Goal: Task Accomplishment & Management: Manage account settings

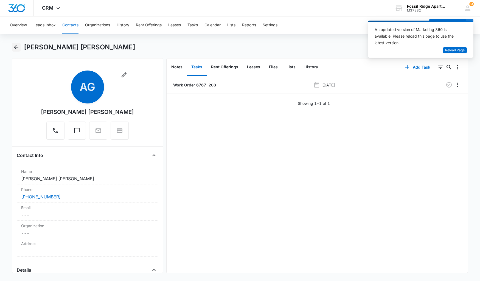
click at [15, 46] on icon "Back" at bounding box center [16, 47] width 7 height 7
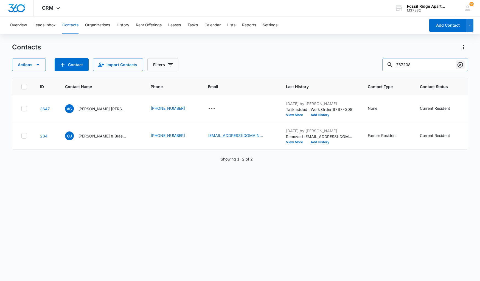
click at [459, 64] on icon "Clear" at bounding box center [459, 64] width 5 height 5
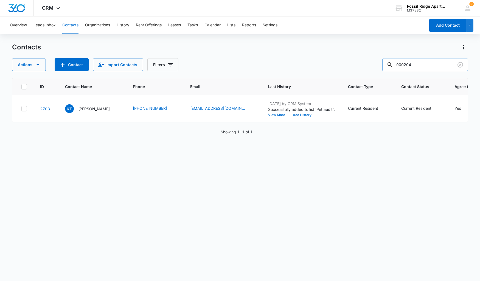
type input "900204"
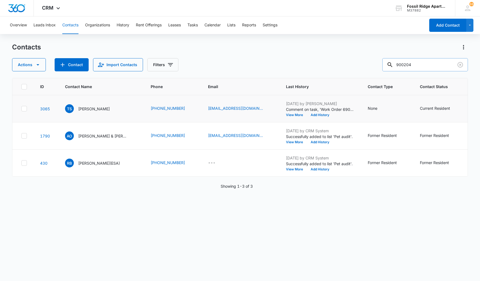
click at [77, 121] on td "TS Taguen Smith" at bounding box center [101, 108] width 86 height 27
click at [77, 122] on td "TS Taguen Smith" at bounding box center [101, 108] width 86 height 27
click at [426, 63] on input "900204" at bounding box center [425, 64] width 86 height 13
click at [190, 23] on button "Tasks" at bounding box center [192, 25] width 10 height 18
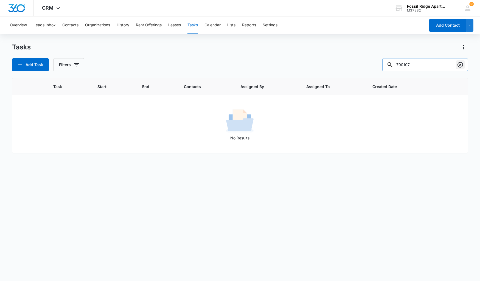
click at [461, 65] on icon "Clear" at bounding box center [460, 64] width 7 height 7
click at [400, 63] on input "900204" at bounding box center [425, 64] width 86 height 13
click at [411, 64] on input "6900204" at bounding box center [425, 64] width 86 height 13
type input "6900-204"
click at [195, 25] on button "Tasks" at bounding box center [192, 25] width 10 height 18
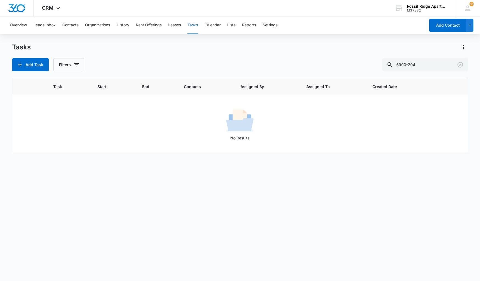
click at [194, 26] on button "Tasks" at bounding box center [192, 25] width 10 height 18
click at [194, 24] on button "Tasks" at bounding box center [192, 25] width 10 height 18
click at [190, 25] on button "Tasks" at bounding box center [192, 25] width 10 height 18
click at [462, 64] on icon "Clear" at bounding box center [460, 64] width 7 height 7
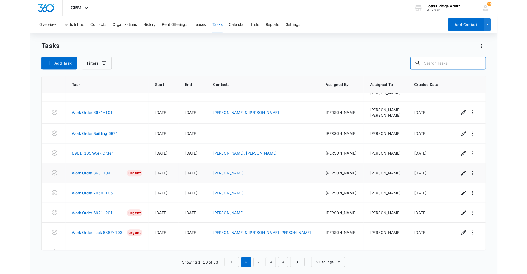
scroll to position [46, 0]
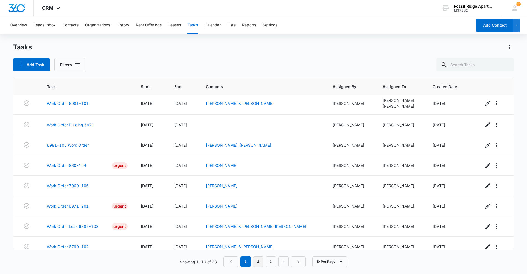
click at [257, 259] on link "2" at bounding box center [258, 261] width 10 height 10
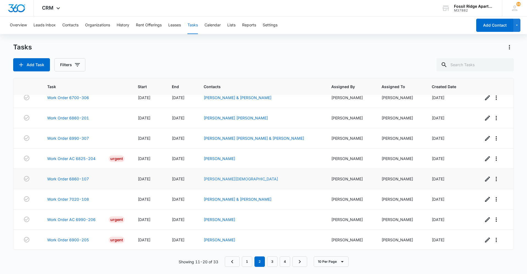
scroll to position [49, 0]
click at [268, 259] on link "3" at bounding box center [272, 261] width 10 height 10
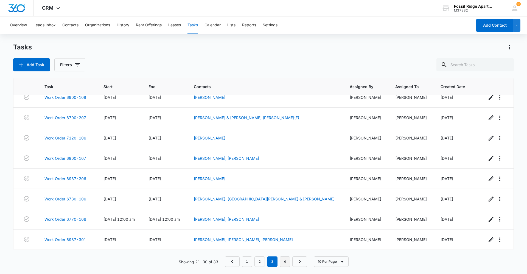
click at [285, 261] on link "4" at bounding box center [284, 261] width 10 height 10
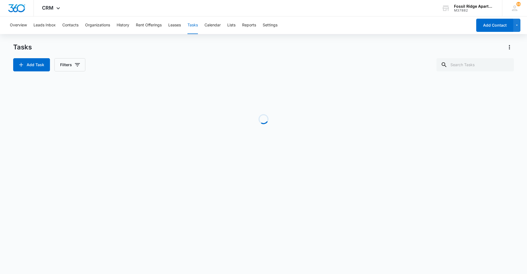
scroll to position [0, 0]
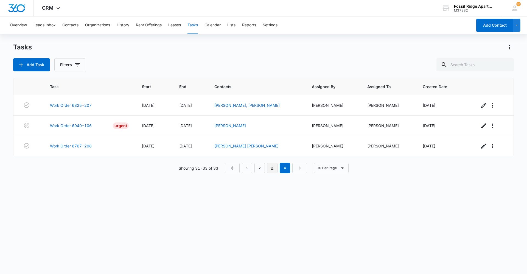
click at [273, 169] on link "3" at bounding box center [272, 168] width 10 height 10
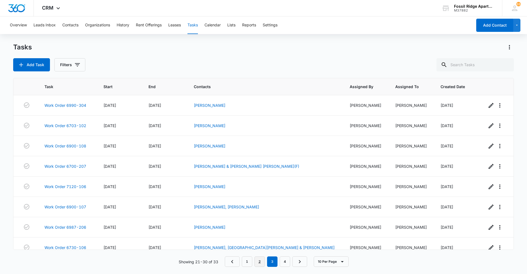
click at [257, 261] on link "2" at bounding box center [259, 261] width 10 height 10
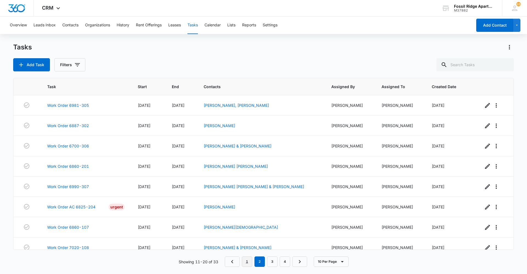
click at [247, 261] on link "1" at bounding box center [247, 261] width 10 height 10
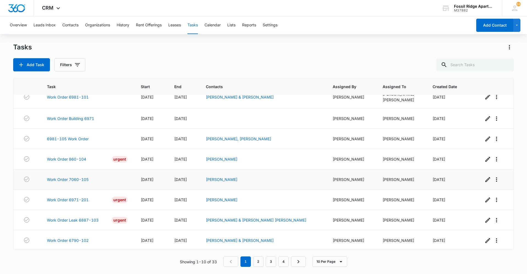
scroll to position [53, 0]
click at [66, 27] on button "Contacts" at bounding box center [70, 25] width 16 height 18
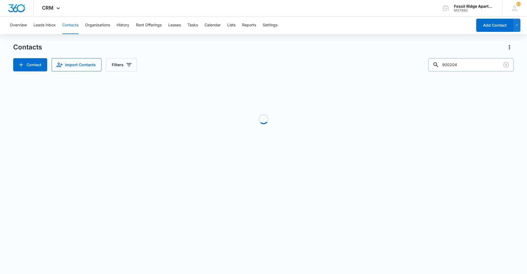
click at [473, 66] on input "900204" at bounding box center [471, 64] width 86 height 13
type input "9"
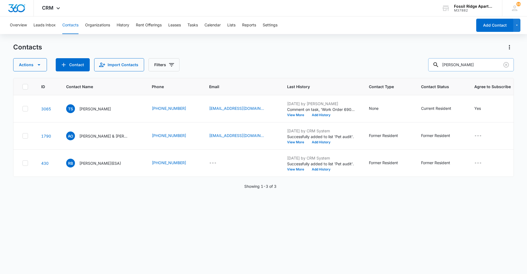
type input "Isabella"
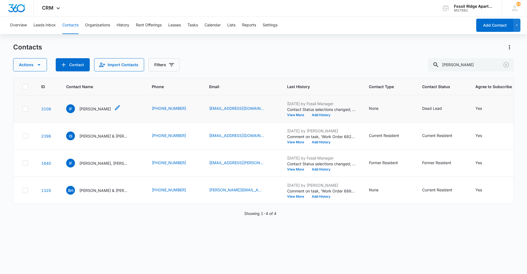
click at [95, 111] on p "Isabella Fann" at bounding box center [95, 109] width 32 height 6
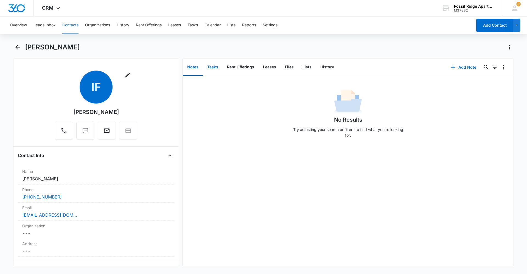
click at [214, 65] on button "Tasks" at bounding box center [213, 67] width 20 height 17
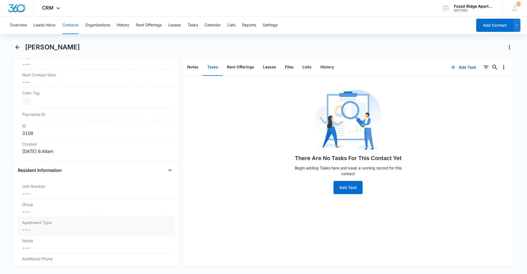
scroll to position [329, 0]
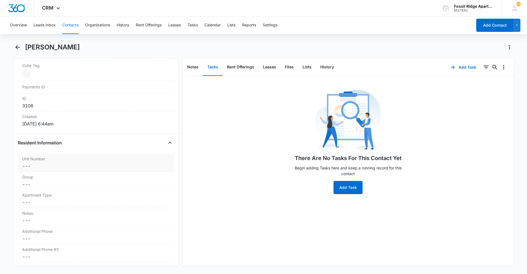
click at [74, 169] on dd "Cancel Save Changes ---" at bounding box center [96, 166] width 148 height 7
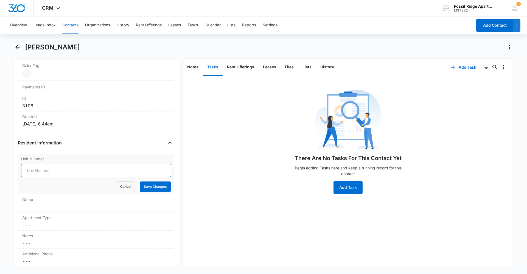
click at [108, 169] on input "Unit Number" at bounding box center [96, 170] width 150 height 13
type input "597-900204"
click at [160, 185] on button "Save Changes" at bounding box center [155, 186] width 31 height 10
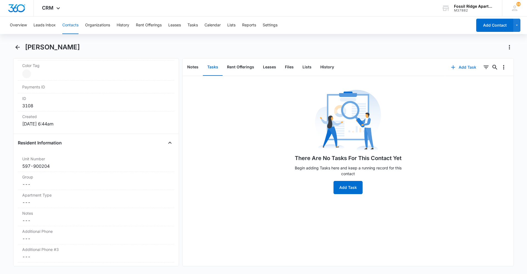
click at [461, 64] on button "Add Task" at bounding box center [463, 67] width 36 height 13
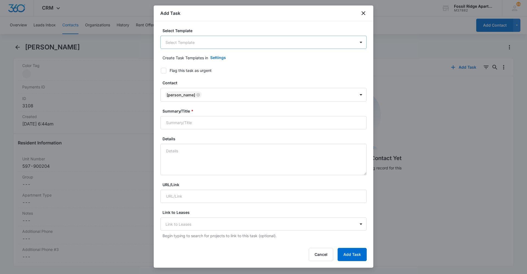
click at [194, 43] on body "CRM Apps Reputation Websites Forms CRM Email Social Content Ads Intelligence Fi…" at bounding box center [263, 137] width 527 height 274
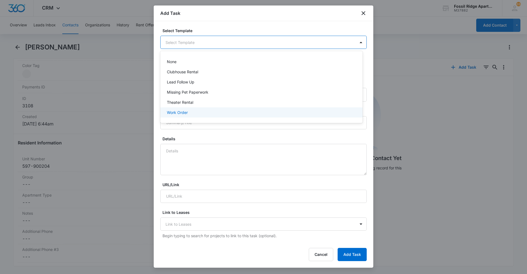
click at [197, 112] on div "Work Order" at bounding box center [261, 112] width 188 height 6
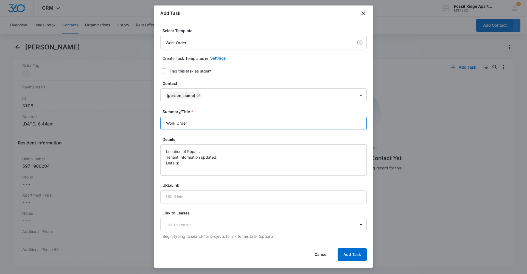
click at [206, 126] on input "Work Order" at bounding box center [263, 123] width 206 height 13
type input "Work Order 6900-204"
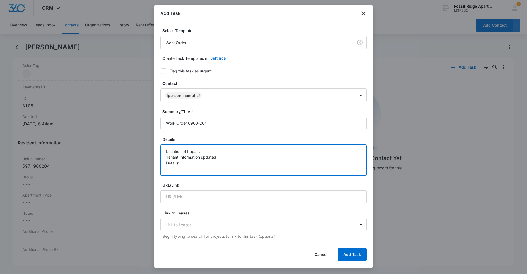
click at [208, 150] on textarea "Location of Repair: Tenant Information updated: Details:" at bounding box center [263, 159] width 206 height 31
click at [225, 159] on textarea "Location of Repair: Tenant Information updated: Details:" at bounding box center [263, 159] width 206 height 31
drag, startPoint x: 222, startPoint y: 154, endPoint x: 183, endPoint y: 161, distance: 39.4
click at [183, 161] on textarea "Location of Repair: Tenant Information updated: yes Details:" at bounding box center [263, 159] width 206 height 31
click at [345, 162] on textarea "Location of Repair: Tenant Information updated: yes Details: fridge leaking fro…" at bounding box center [263, 159] width 206 height 31
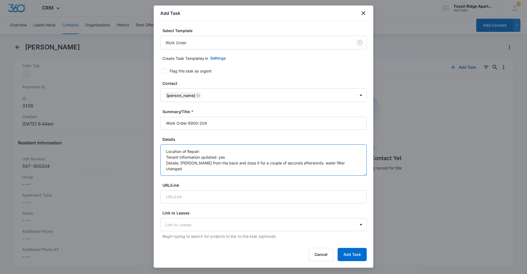
type textarea "Location of Repair: Tenant Information updated: yes Details: fridge leaking fro…"
click at [163, 73] on icon at bounding box center [163, 71] width 5 height 5
click at [161, 73] on input "Flag this task as urgent" at bounding box center [159, 71] width 4 height 4
checkbox input "true"
click at [194, 168] on textarea "Location of Repair: Tenant Information updated: yes Details: fridge leaking fro…" at bounding box center [263, 159] width 206 height 31
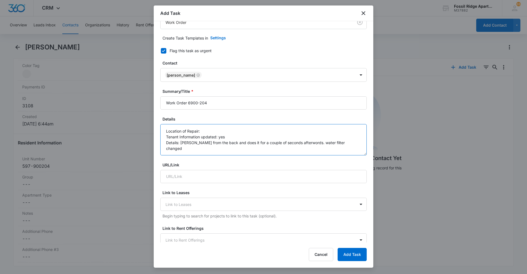
scroll to position [0, 0]
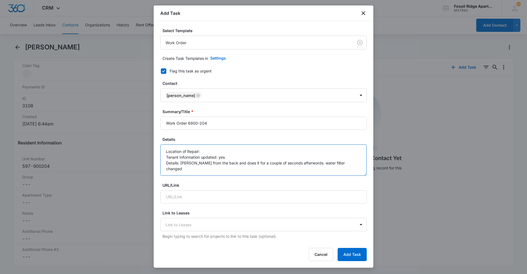
click at [218, 152] on textarea "Location of Repair: Tenant Information updated: yes Details: fridge leaking fro…" at bounding box center [263, 159] width 206 height 31
click at [194, 170] on textarea "Location of Repair: Kitchen fridge Tenant Information updated: yes Details: fri…" at bounding box center [263, 159] width 206 height 31
click at [342, 163] on textarea "Location of Repair: Kitchen fridge Tenant Information updated: yes Details: fri…" at bounding box center [263, 159] width 206 height 31
click at [197, 170] on textarea "Location of Repair: Kitchen fridge Tenant Information updated: yes Details: fri…" at bounding box center [263, 159] width 206 height 31
drag, startPoint x: 317, startPoint y: 163, endPoint x: 232, endPoint y: 163, distance: 84.5
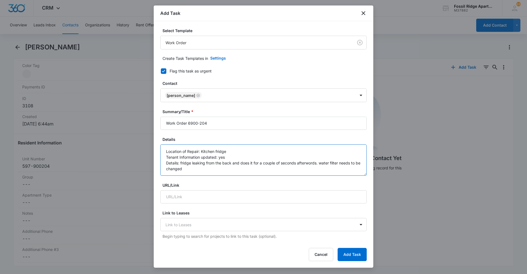
click at [232, 163] on textarea "Location of Repair: Kitchen fridge Tenant Information updated: yes Details: fri…" at bounding box center [263, 159] width 206 height 31
click at [179, 162] on textarea "Location of Repair: Kitchen fridge Tenant Information updated: yes Details: fri…" at bounding box center [263, 159] width 206 height 31
click at [306, 162] on textarea "Location of Repair: Kitchen fridge Tenant Information updated: yes Details: fri…" at bounding box center [263, 159] width 206 height 31
click at [232, 164] on textarea "Location of Repair: Kitchen fridge Tenant Information updated: yes Details: fri…" at bounding box center [263, 159] width 206 height 31
click at [232, 163] on textarea "Location of Repair: Kitchen fridge Tenant Information updated: yes Details: fri…" at bounding box center [263, 159] width 206 height 31
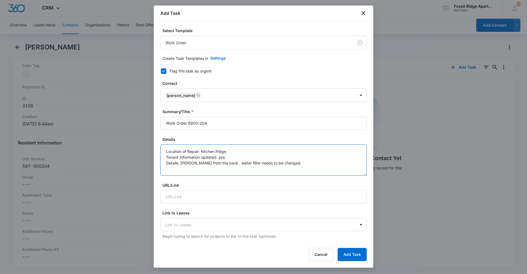
click at [232, 165] on textarea "Location of Repair: Kitchen fridge Tenant Information updated: yes Details: fri…" at bounding box center [263, 159] width 206 height 31
click at [299, 163] on textarea "Location of Repair: Kitchen fridge Tenant Information updated: yes Details: fri…" at bounding box center [263, 159] width 206 height 31
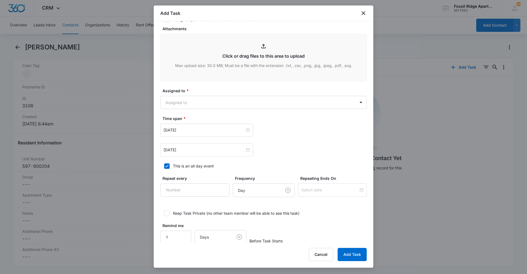
scroll to position [272, 0]
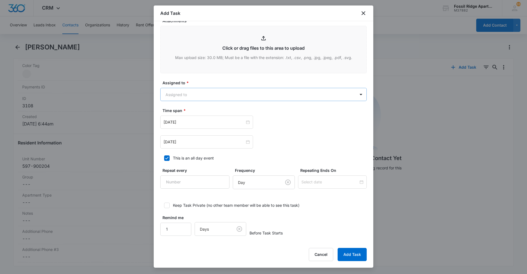
type textarea "Location of Repair: Kitchen fridge Tenant Information updated: yes Details: fri…"
click at [287, 91] on body "CRM Apps Reputation Websites Forms CRM Email Social Content Ads Intelligence Fi…" at bounding box center [263, 137] width 527 height 274
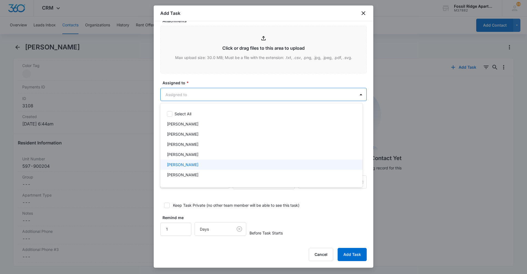
click at [223, 160] on div "Colton Loe" at bounding box center [261, 164] width 202 height 10
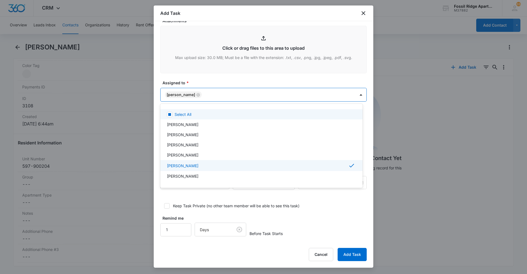
click at [231, 81] on div at bounding box center [263, 137] width 527 height 274
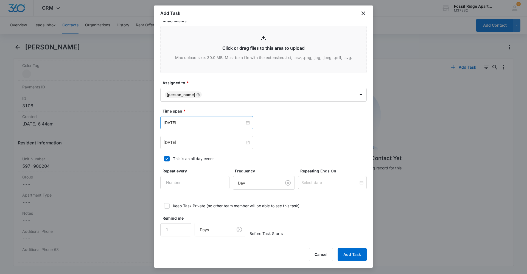
click at [248, 126] on div "Apr 2, 2024" at bounding box center [206, 122] width 93 height 13
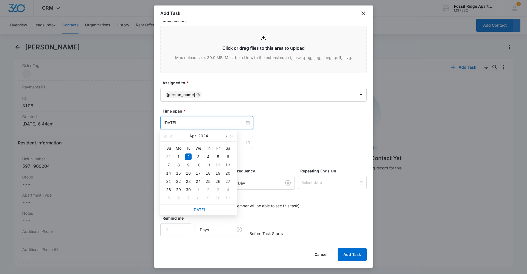
click at [226, 135] on span "button" at bounding box center [225, 136] width 3 height 3
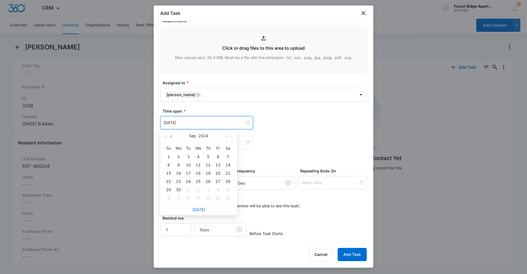
click at [172, 134] on button "button" at bounding box center [171, 135] width 6 height 11
click at [202, 134] on button "2024" at bounding box center [204, 135] width 10 height 11
click at [177, 187] on div "2025" at bounding box center [174, 186] width 16 height 7
type input "[DATE]"
click at [177, 174] on div "11" at bounding box center [178, 173] width 7 height 7
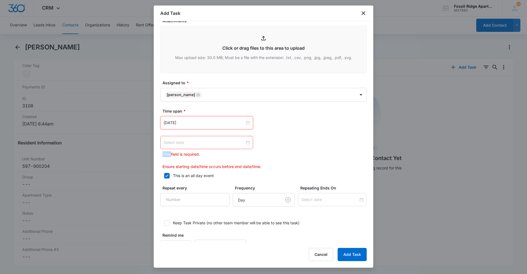
click at [246, 143] on div at bounding box center [206, 142] width 86 height 6
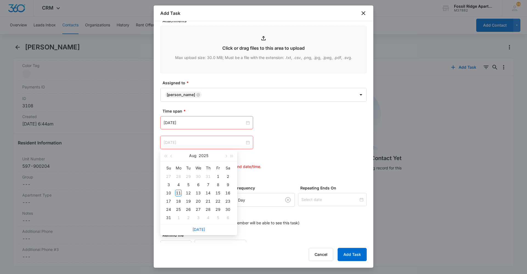
type input "[DATE]"
click at [179, 193] on div "11" at bounding box center [178, 193] width 7 height 7
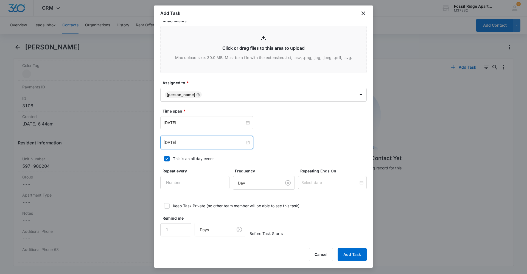
scroll to position [273, 0]
click at [357, 250] on button "Add Task" at bounding box center [351, 254] width 29 height 13
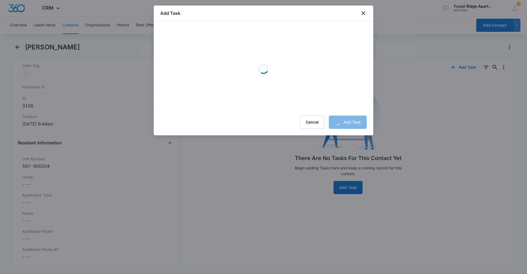
scroll to position [0, 0]
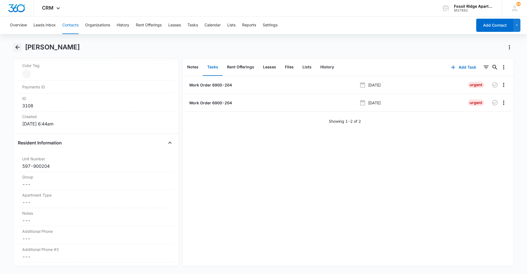
click at [19, 50] on icon "Back" at bounding box center [17, 47] width 7 height 7
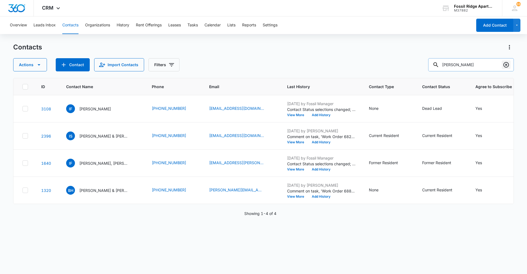
click at [479, 64] on button "Clear" at bounding box center [505, 64] width 9 height 9
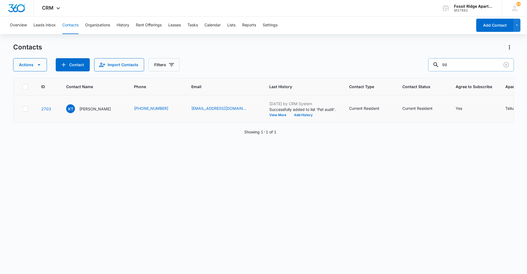
type input "9"
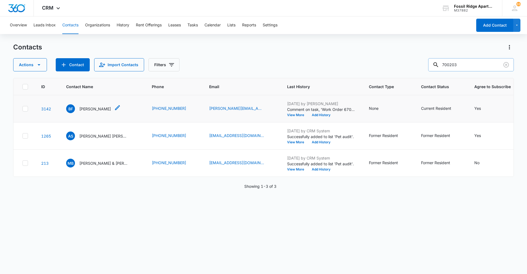
type input "700203"
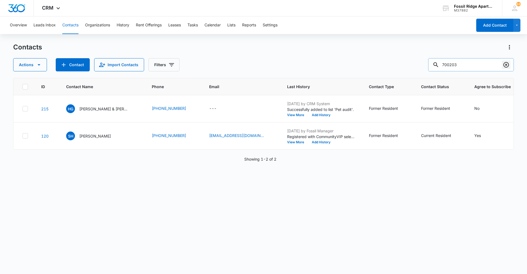
click at [479, 66] on icon "Clear" at bounding box center [505, 64] width 7 height 7
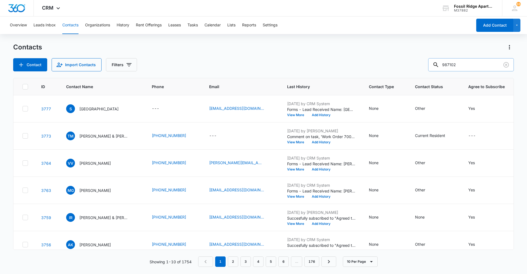
type input "987102"
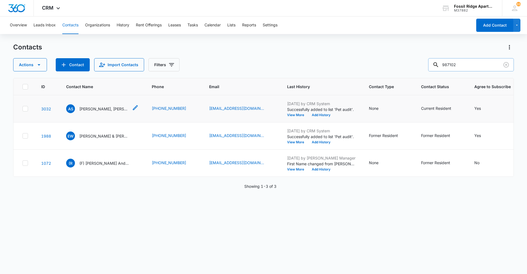
click at [87, 110] on p "Alyssa Starkey, Michael Lee Smith" at bounding box center [103, 109] width 49 height 6
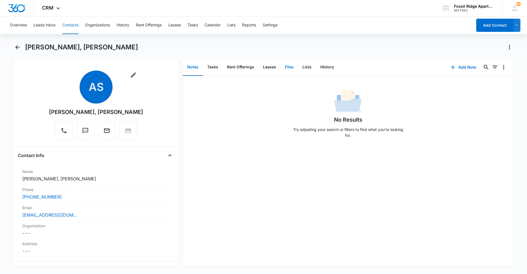
click at [286, 68] on button "Files" at bounding box center [289, 67] width 18 height 17
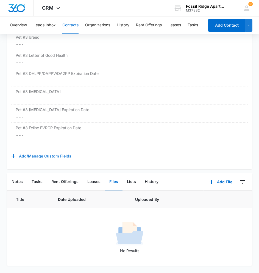
scroll to position [1346, 0]
click at [223, 175] on button "Add File" at bounding box center [221, 181] width 34 height 13
click at [211, 197] on div "Upload Files" at bounding box center [213, 199] width 22 height 4
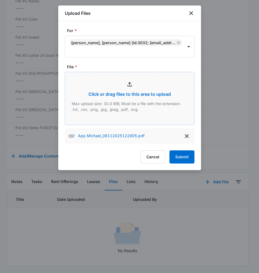
type input "C:\fakepath\App alyssa_08112025123022.pdf"
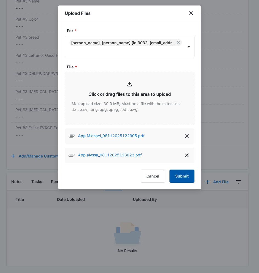
click at [174, 177] on button "Submit" at bounding box center [181, 176] width 25 height 13
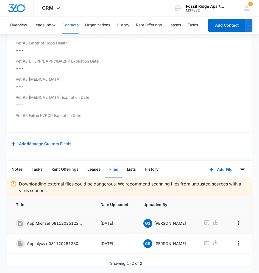
scroll to position [1362, 0]
click at [238, 220] on icon "Overflow Menu" at bounding box center [238, 223] width 7 height 7
click at [224, 238] on button "Edit" at bounding box center [225, 242] width 27 height 8
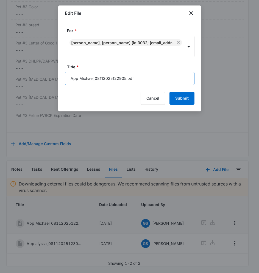
click at [70, 76] on input "App Michael_08112025122905.pdf" at bounding box center [129, 78] width 129 height 13
drag, startPoint x: 166, startPoint y: 78, endPoint x: 120, endPoint y: 81, distance: 46.5
click at [120, 81] on input "597-6987-102App Michael_08112025122905.pdf" at bounding box center [129, 78] width 129 height 13
click at [95, 78] on input "597-6987-102App Michael" at bounding box center [129, 78] width 129 height 13
click at [96, 78] on input "597-6987-102App Michael" at bounding box center [129, 78] width 129 height 13
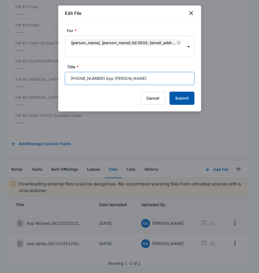
type input "597-6987-102 App Michael"
click at [190, 99] on button "Submit" at bounding box center [181, 98] width 25 height 13
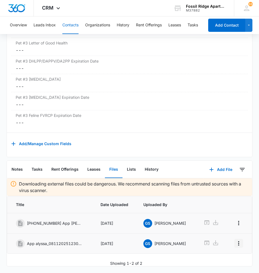
click at [237, 240] on icon "Overflow Menu" at bounding box center [238, 243] width 7 height 7
click at [225, 259] on button "Edit" at bounding box center [225, 263] width 27 height 8
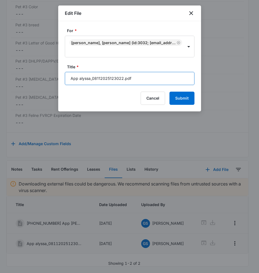
drag, startPoint x: 89, startPoint y: 78, endPoint x: 152, endPoint y: 77, distance: 62.8
click at [152, 77] on input "App alyssa_08112025123022.pdf" at bounding box center [129, 78] width 129 height 13
click at [70, 80] on input "App alyssa" at bounding box center [129, 78] width 129 height 13
type input "597-6987-102 App Alyssa"
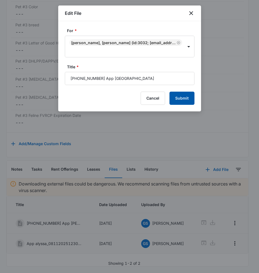
click at [181, 97] on button "Submit" at bounding box center [181, 98] width 25 height 13
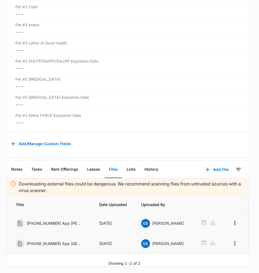
scroll to position [1358, 0]
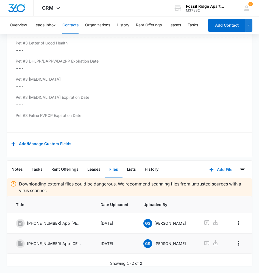
click at [210, 166] on icon "button" at bounding box center [211, 169] width 7 height 7
click at [219, 185] on div "Upload Files" at bounding box center [213, 187] width 22 height 4
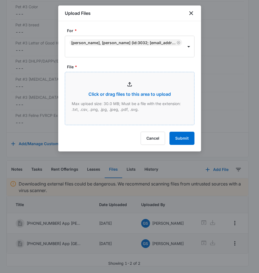
type input "C:\fakepath\addendum 6987-102_08112025123232.pdf"
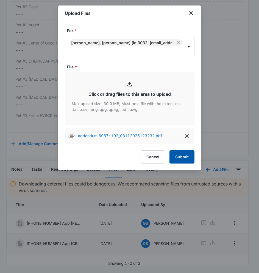
click at [185, 154] on button "Submit" at bounding box center [181, 156] width 25 height 13
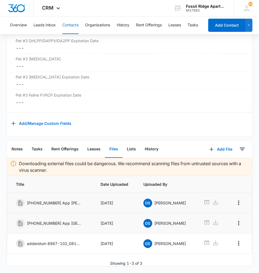
scroll to position [1383, 0]
click at [234, 239] on button "Overflow Menu" at bounding box center [238, 243] width 9 height 9
click at [225, 261] on div "Edit" at bounding box center [222, 263] width 7 height 4
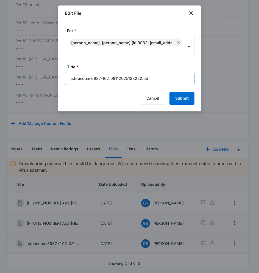
drag, startPoint x: 69, startPoint y: 79, endPoint x: 91, endPoint y: 79, distance: 21.4
click at [91, 79] on input "addendum 6987-102_08112025123232.pdf" at bounding box center [129, 78] width 129 height 13
drag, startPoint x: 96, startPoint y: 78, endPoint x: 177, endPoint y: 77, distance: 80.9
click at [177, 77] on input "597-6987-102_08112025123232.pdf" at bounding box center [129, 78] width 129 height 13
type input "597-6987-102 Addendum"
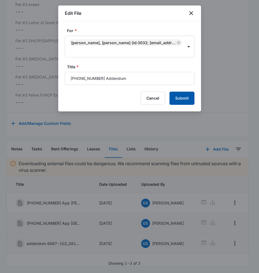
click at [179, 97] on button "Submit" at bounding box center [181, 98] width 25 height 13
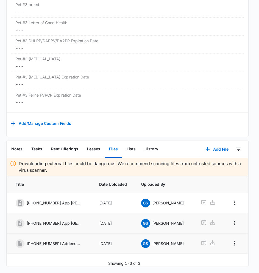
scroll to position [1379, 0]
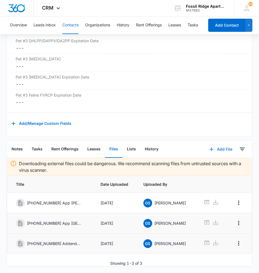
click at [223, 145] on button "Add File" at bounding box center [221, 149] width 34 height 13
click at [216, 165] on div "Upload Files" at bounding box center [213, 167] width 22 height 4
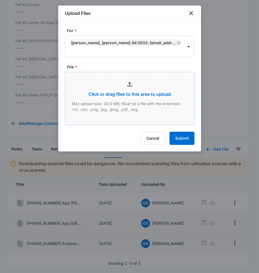
type input "C:\fakepath\Insurance 6987-102_08112025123111.pdf"
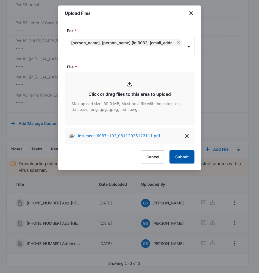
click at [184, 154] on button "Submit" at bounding box center [181, 156] width 25 height 13
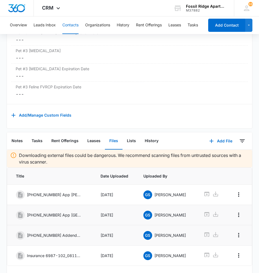
scroll to position [1403, 0]
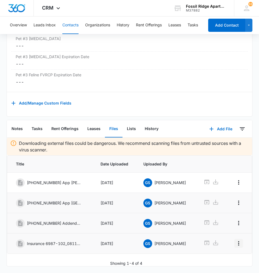
click at [237, 240] on icon "Overflow Menu" at bounding box center [238, 243] width 7 height 7
click at [220, 261] on div "Edit" at bounding box center [222, 263] width 7 height 4
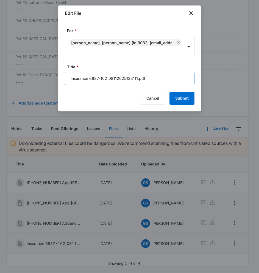
drag, startPoint x: 105, startPoint y: 78, endPoint x: 150, endPoint y: 78, distance: 45.5
click at [150, 78] on input "Insurance 6987-102_08112025123111.pdf" at bounding box center [129, 78] width 129 height 13
click at [89, 78] on input "Insurance 6987-102 Insurance" at bounding box center [129, 78] width 129 height 13
click at [70, 77] on input "6987-102 Insurance" at bounding box center [129, 78] width 129 height 13
click at [71, 78] on input "6987-102 Insurance" at bounding box center [129, 78] width 129 height 13
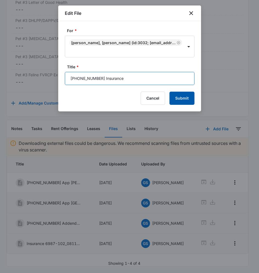
type input "597-6987-102 Insurance"
click at [190, 98] on button "Submit" at bounding box center [181, 98] width 25 height 13
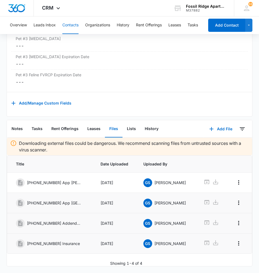
scroll to position [1399, 0]
click at [226, 125] on button "Add File" at bounding box center [221, 128] width 34 height 13
click at [220, 142] on button "Upload Files" at bounding box center [217, 146] width 42 height 8
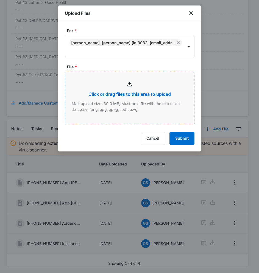
type input "C:\fakepath\animal addendum 6987-102_08112025123320.pdf"
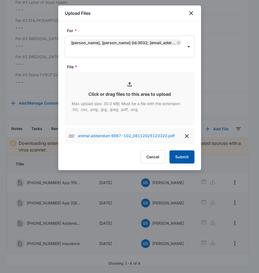
click at [185, 155] on button "Submit" at bounding box center [181, 156] width 25 height 13
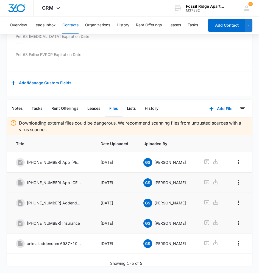
scroll to position [1423, 0]
click at [238, 240] on icon "Overflow Menu" at bounding box center [238, 243] width 7 height 7
click at [227, 259] on button "Edit" at bounding box center [225, 263] width 27 height 8
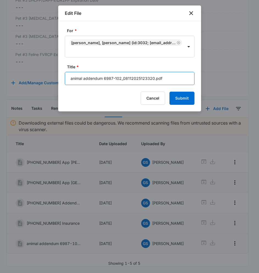
drag, startPoint x: 163, startPoint y: 81, endPoint x: 120, endPoint y: 82, distance: 43.1
click at [120, 82] on input "animal addendum 6987-102_08112025123320.pdf" at bounding box center [129, 78] width 129 height 13
click at [103, 78] on input "animal addendum 6987-102" at bounding box center [129, 78] width 129 height 13
drag, startPoint x: 103, startPoint y: 78, endPoint x: 143, endPoint y: 80, distance: 40.9
click at [143, 80] on input "animal addendum 6987-102" at bounding box center [129, 78] width 129 height 13
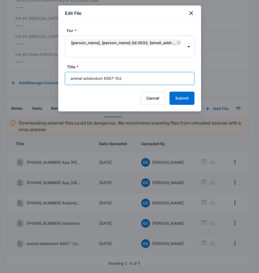
type input "animal addendum 6987-102"
click at [169, 92] on button "Submit" at bounding box center [181, 98] width 25 height 13
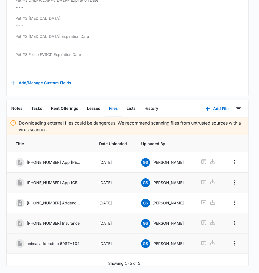
scroll to position [1419, 0]
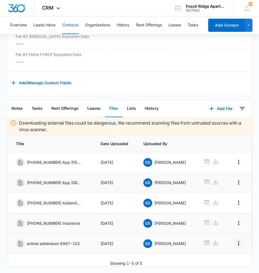
click at [236, 240] on icon "Overflow Menu" at bounding box center [238, 243] width 7 height 7
click at [218, 261] on div "Edit" at bounding box center [221, 263] width 7 height 4
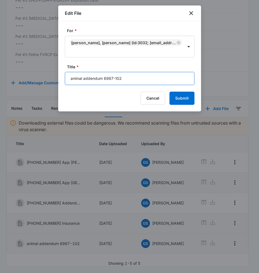
drag, startPoint x: 103, startPoint y: 77, endPoint x: 57, endPoint y: 81, distance: 46.8
click at [92, 78] on input "6987-102" at bounding box center [129, 78] width 129 height 13
click at [66, 79] on input "6987-102" at bounding box center [129, 78] width 129 height 13
click at [118, 77] on input "597-6987-102" at bounding box center [129, 78] width 129 height 13
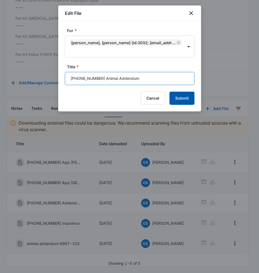
type input "597-6987-102 Animal Addendum"
click at [192, 94] on button "Submit" at bounding box center [181, 98] width 25 height 13
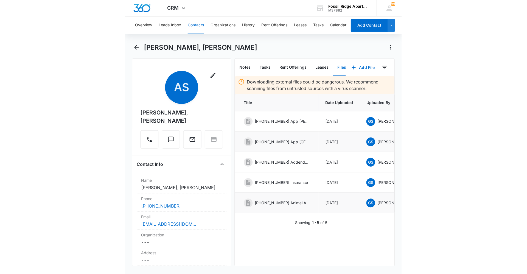
scroll to position [0, 0]
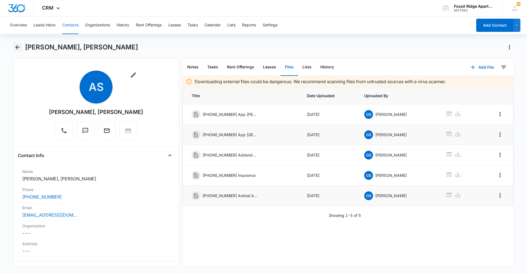
click at [16, 46] on icon "Back" at bounding box center [17, 47] width 7 height 7
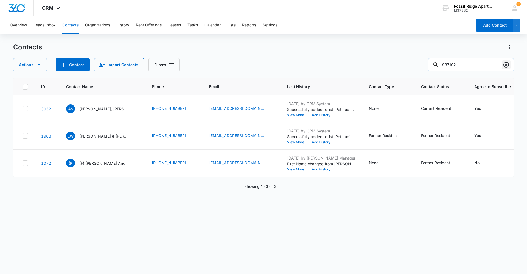
click at [479, 65] on icon "Clear" at bounding box center [505, 64] width 7 height 7
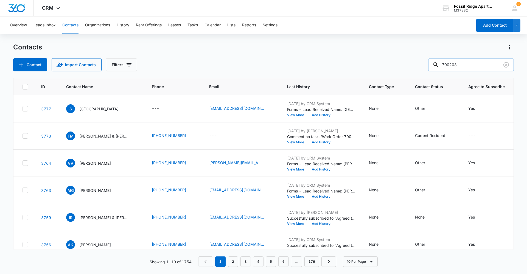
type input "700203"
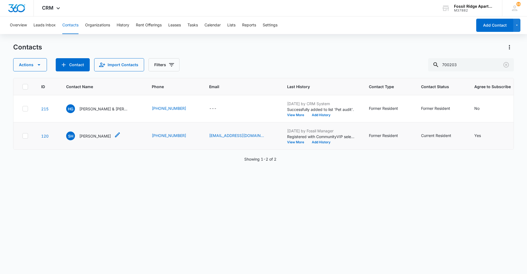
click at [91, 137] on p "Steven Hardy" at bounding box center [95, 136] width 32 height 6
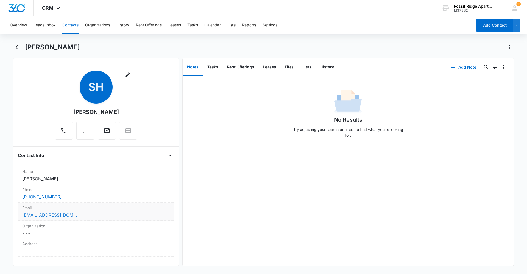
click at [44, 215] on link "hardysteven30@yahoo.com" at bounding box center [49, 214] width 55 height 7
